Goal: Find specific page/section: Find specific page/section

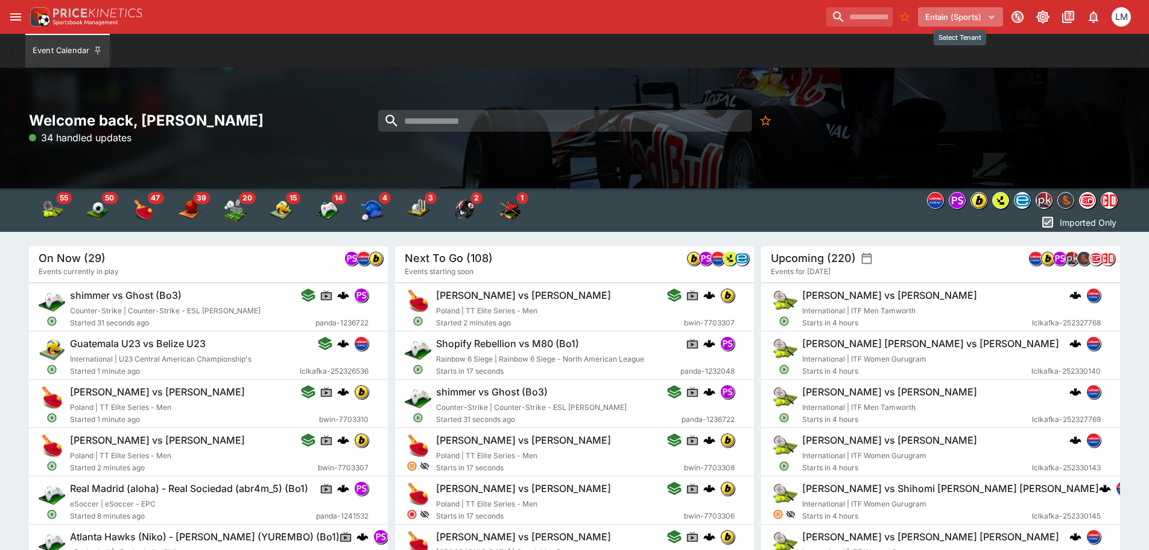
click at [990, 20] on icon "Select Tenant" at bounding box center [991, 16] width 11 height 11
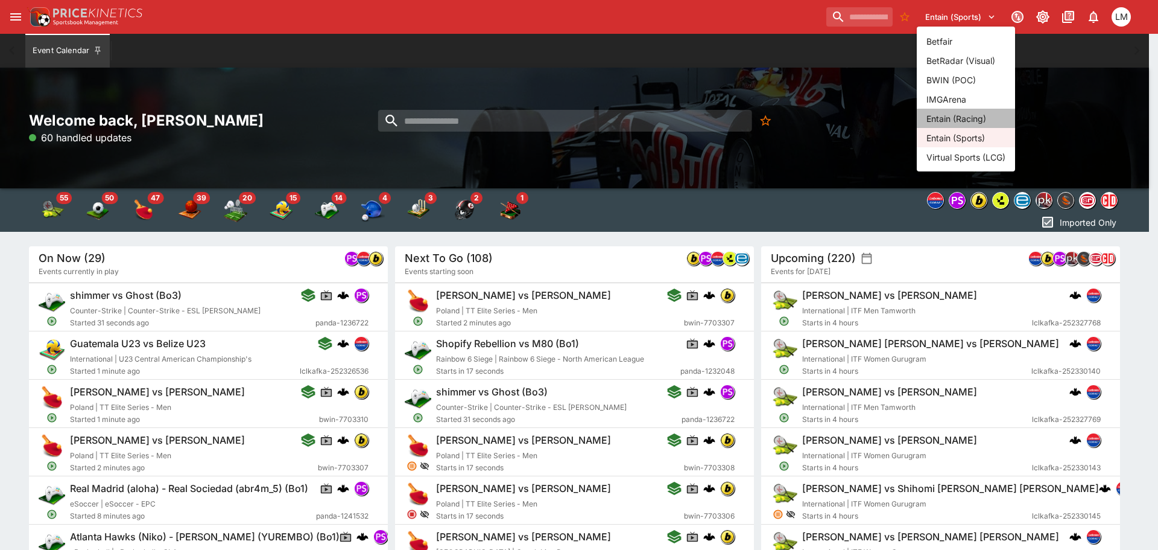
click at [964, 110] on li "Entain (Racing)" at bounding box center [966, 118] width 98 height 19
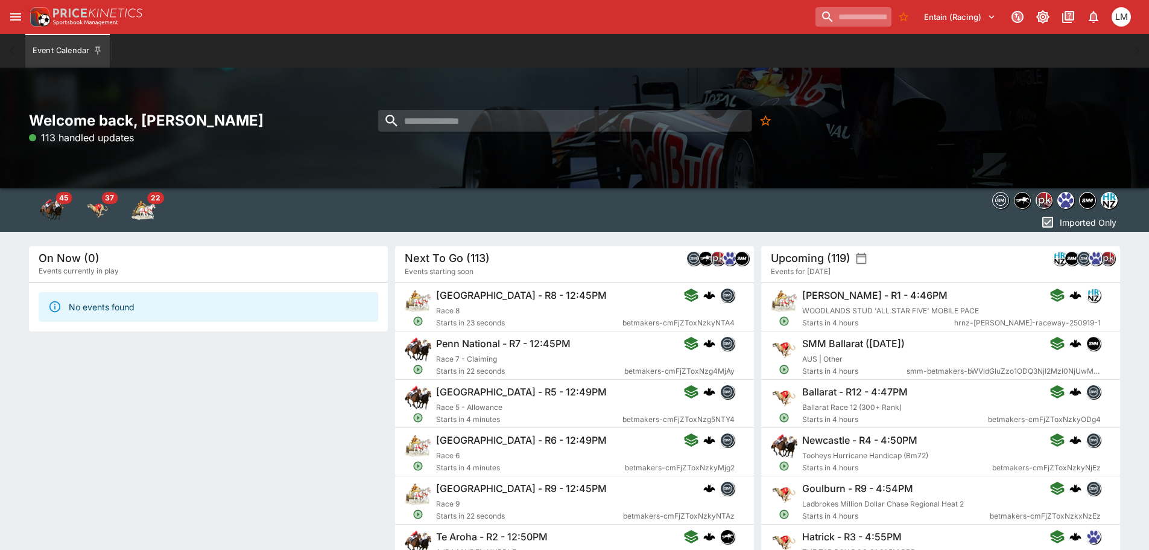
click at [816, 21] on input "search" at bounding box center [854, 16] width 76 height 19
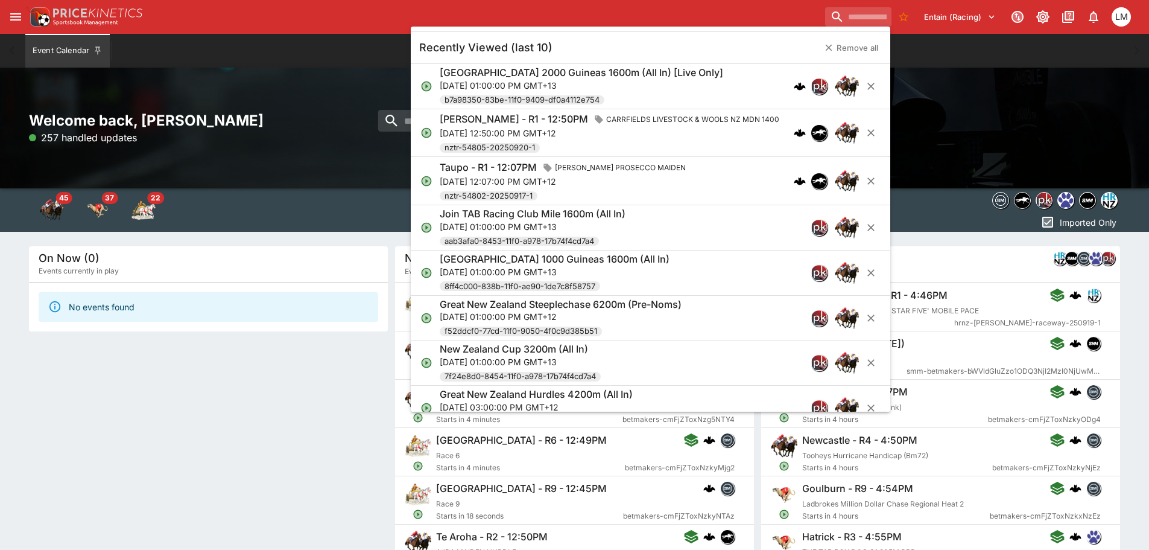
click at [644, 131] on p "[DATE] 12:50:00 PM GMT+12" at bounding box center [612, 133] width 344 height 13
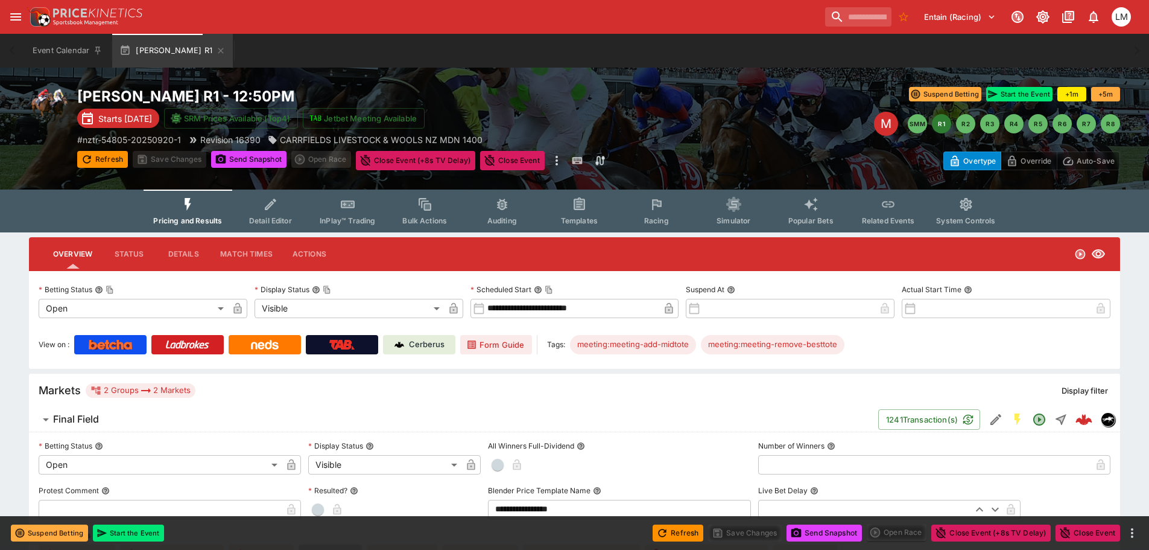
click at [426, 343] on p "Cerberus" at bounding box center [427, 344] width 36 height 12
